Goal: Navigation & Orientation: Find specific page/section

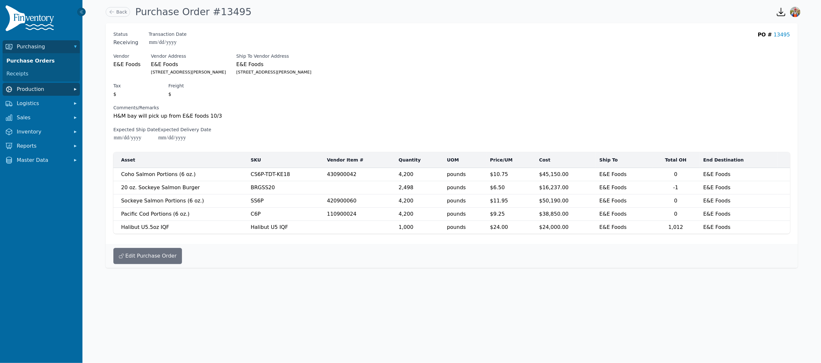
click at [33, 89] on span "Production" at bounding box center [43, 89] width 52 height 8
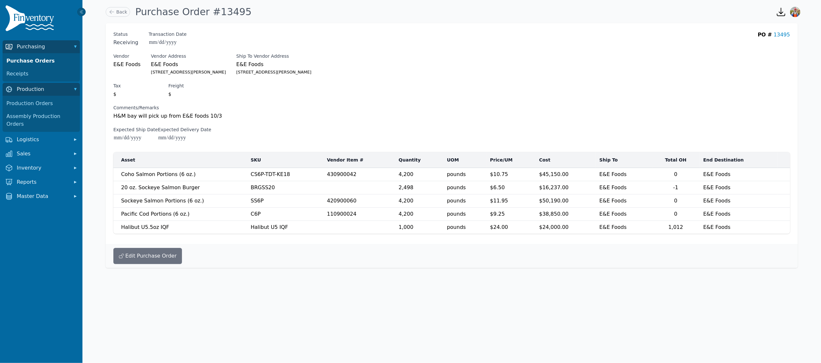
click at [32, 53] on div "Purchase Orders Receipts" at bounding box center [41, 67] width 77 height 28
click at [34, 47] on span "Purchasing" at bounding box center [43, 47] width 52 height 8
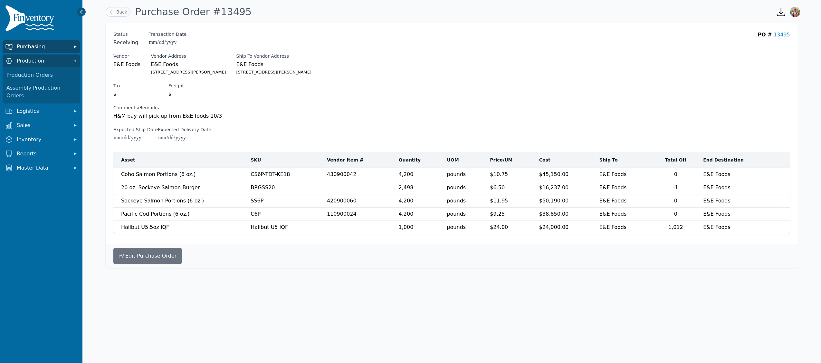
click at [39, 40] on button "Purchasing" at bounding box center [41, 46] width 77 height 13
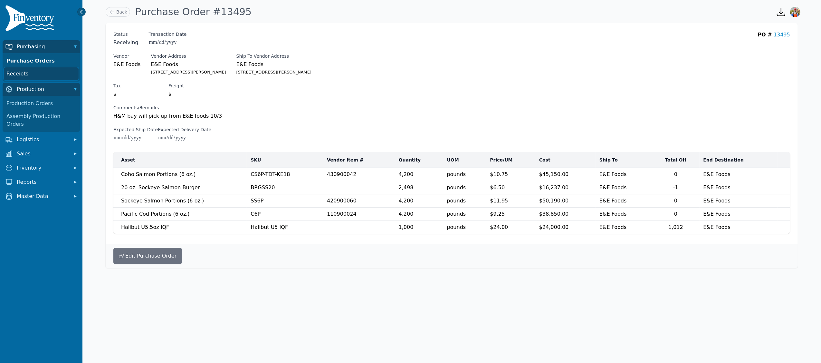
click at [33, 71] on link "Receipts" at bounding box center [41, 73] width 75 height 13
click at [33, 61] on link "Purchase Orders" at bounding box center [41, 60] width 75 height 13
